Goal: Task Accomplishment & Management: Use online tool/utility

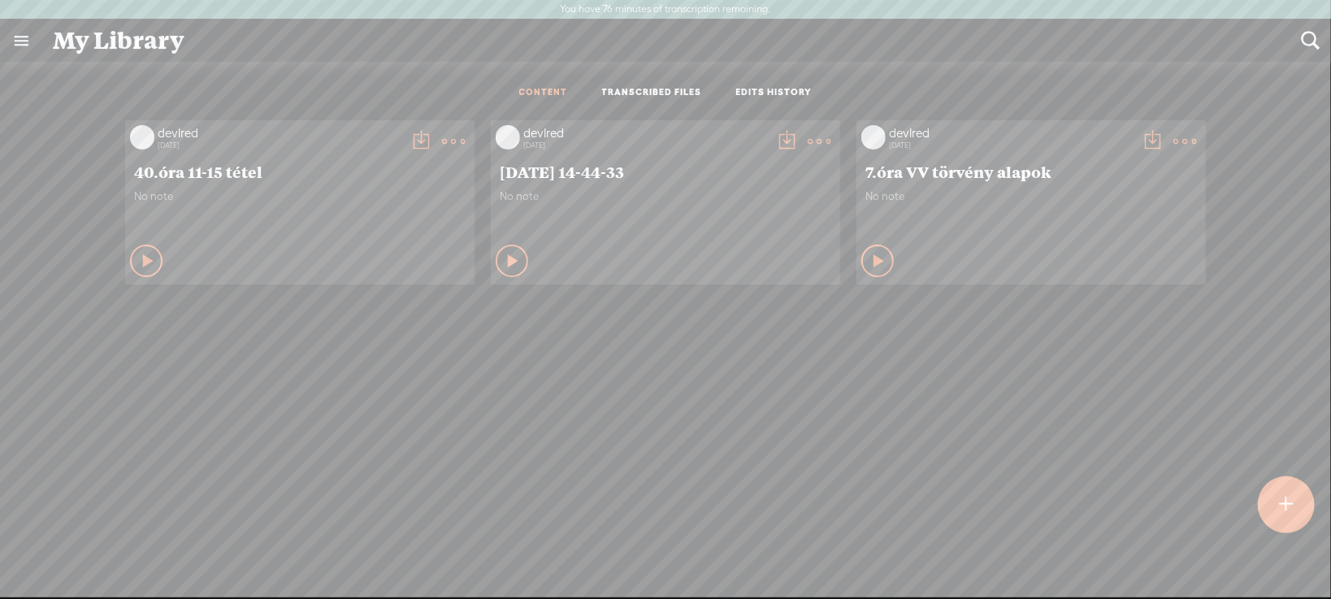
click at [648, 93] on link "TRANSCRIBED FILES" at bounding box center [652, 93] width 100 height 14
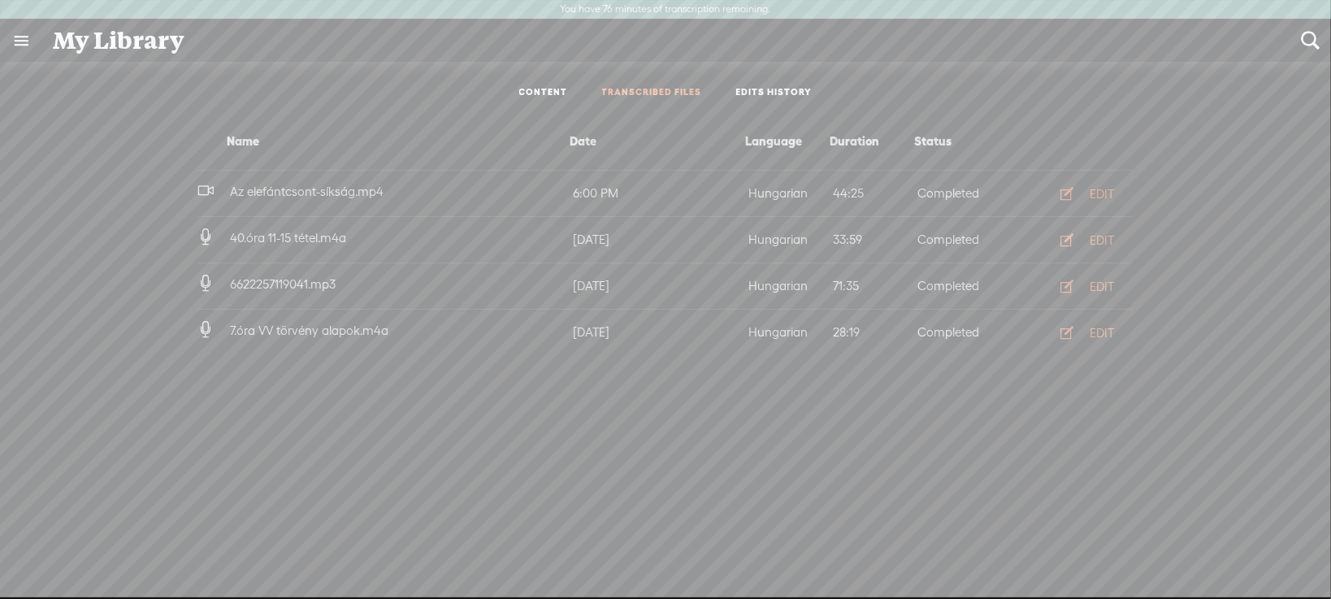
click at [1070, 197] on icon "button" at bounding box center [1067, 193] width 16 height 16
